Goal: Information Seeking & Learning: Learn about a topic

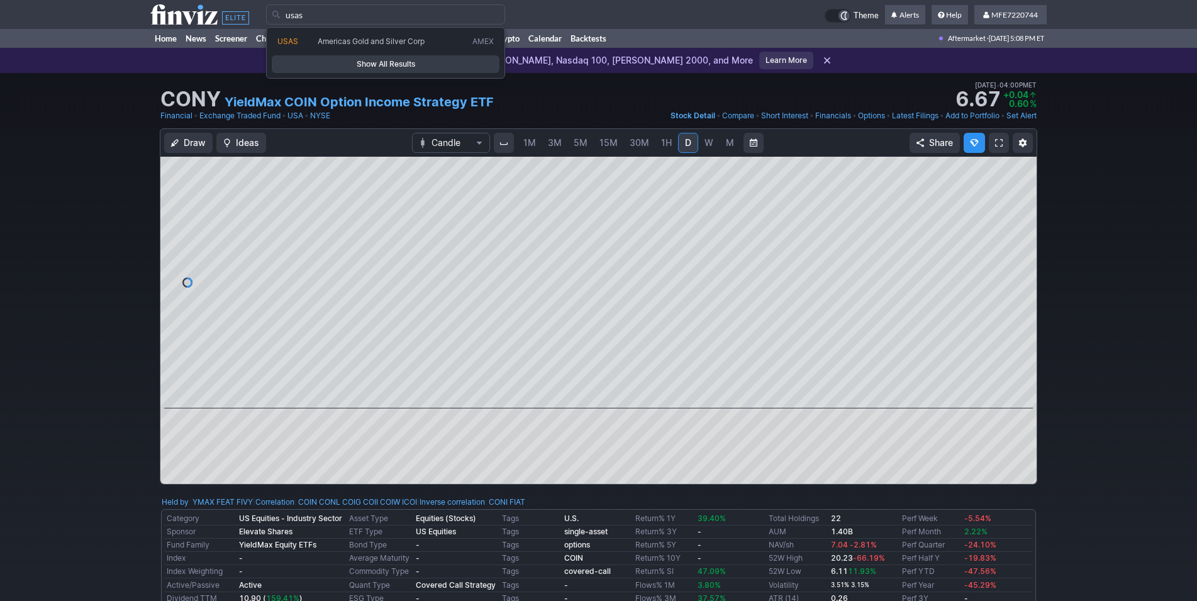
type input "usas"
